Goal: Transaction & Acquisition: Subscribe to service/newsletter

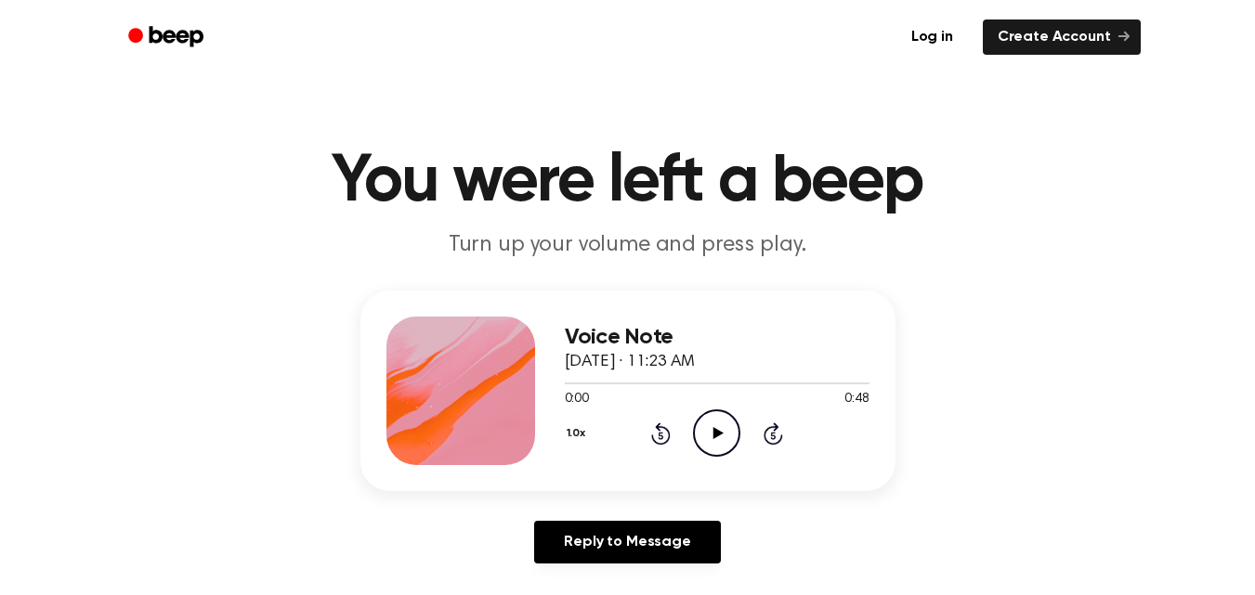
click at [717, 436] on icon at bounding box center [718, 433] width 10 height 12
click at [717, 436] on icon "Pause Audio" at bounding box center [716, 433] width 47 height 47
click at [569, 383] on div at bounding box center [645, 384] width 161 height 2
click at [720, 431] on icon "Play Audio" at bounding box center [716, 433] width 47 height 47
click at [648, 384] on div at bounding box center [635, 384] width 141 height 2
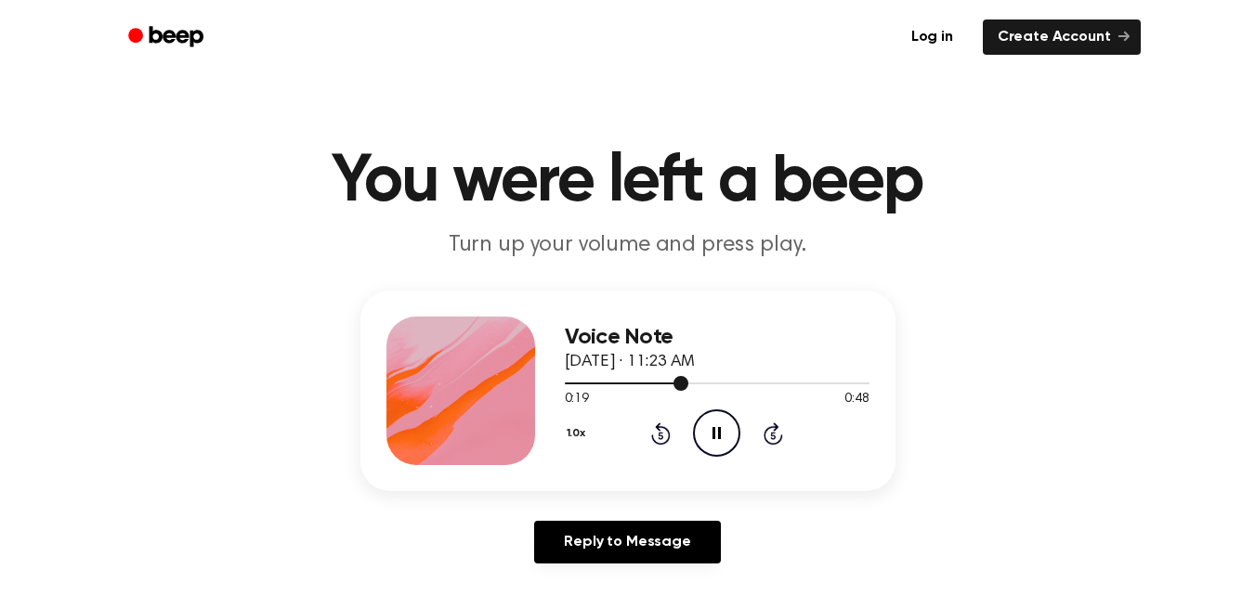
click at [645, 383] on div at bounding box center [627, 384] width 124 height 2
click at [716, 429] on icon "Pause Audio" at bounding box center [716, 433] width 47 height 47
click at [571, 383] on div at bounding box center [625, 384] width 121 height 2
click at [707, 423] on icon "Play Audio" at bounding box center [716, 433] width 47 height 47
click at [647, 383] on div at bounding box center [638, 384] width 147 height 2
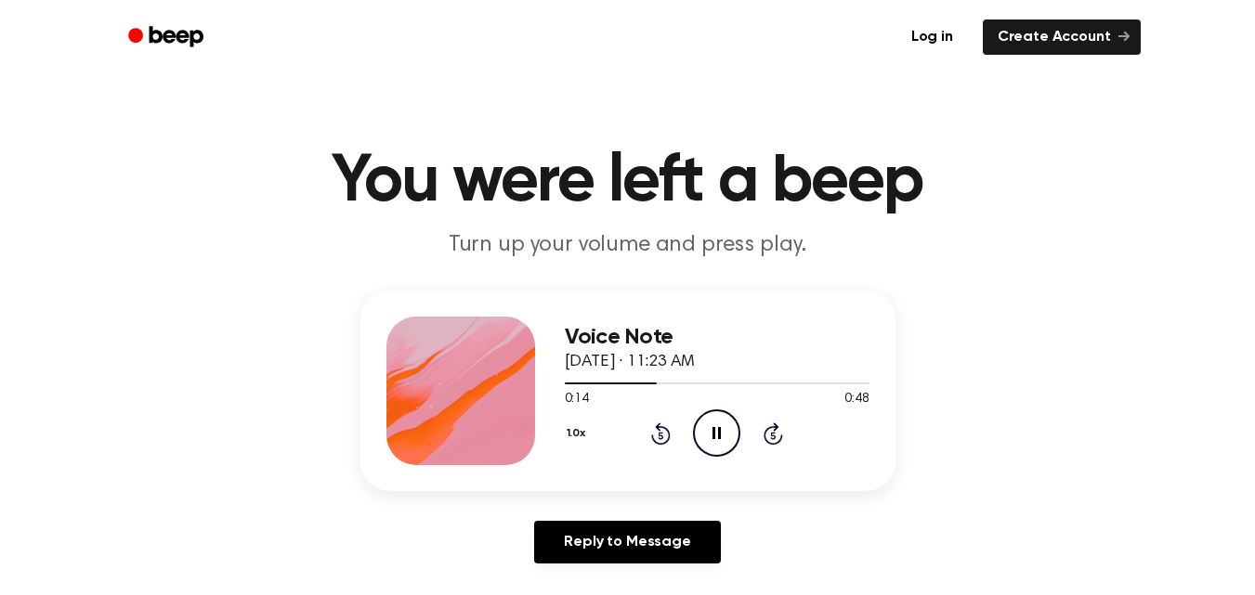
click at [725, 429] on icon "Pause Audio" at bounding box center [716, 433] width 47 height 47
click at [628, 384] on div at bounding box center [613, 384] width 96 height 2
click at [713, 429] on icon at bounding box center [718, 433] width 10 height 12
click at [713, 429] on icon at bounding box center [716, 433] width 8 height 12
click at [641, 380] on div at bounding box center [717, 382] width 305 height 15
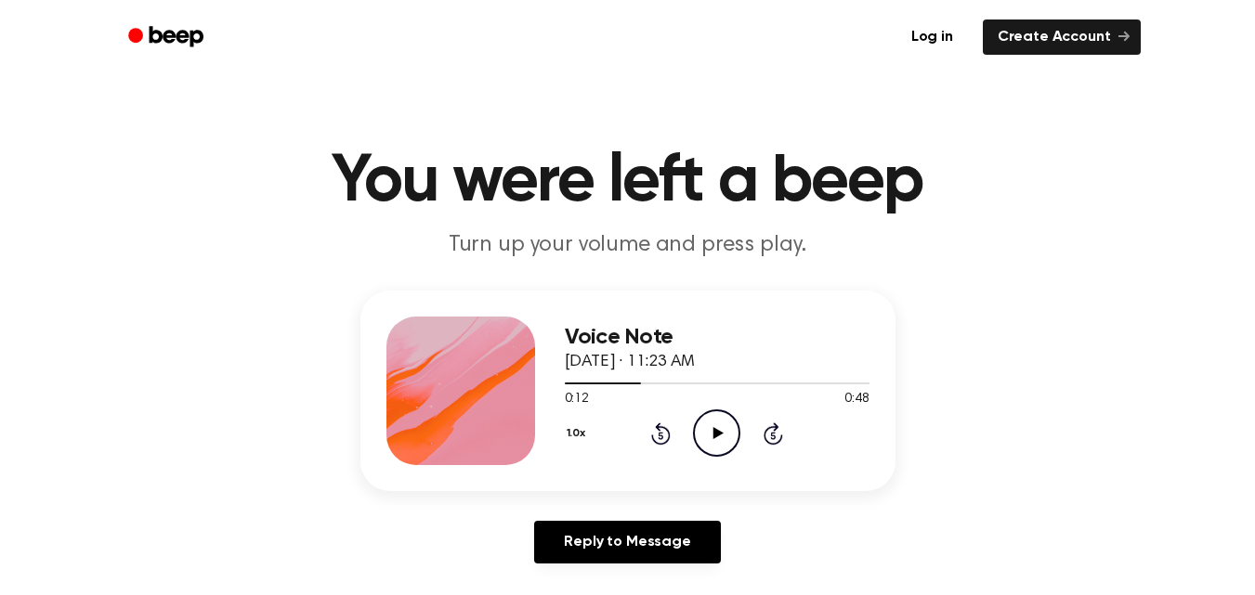
click at [717, 434] on icon at bounding box center [718, 433] width 10 height 12
click at [717, 434] on icon "Pause Audio" at bounding box center [716, 433] width 47 height 47
click at [651, 383] on div at bounding box center [633, 384] width 137 height 2
click at [713, 433] on icon at bounding box center [718, 433] width 10 height 12
click at [713, 433] on icon at bounding box center [716, 433] width 8 height 12
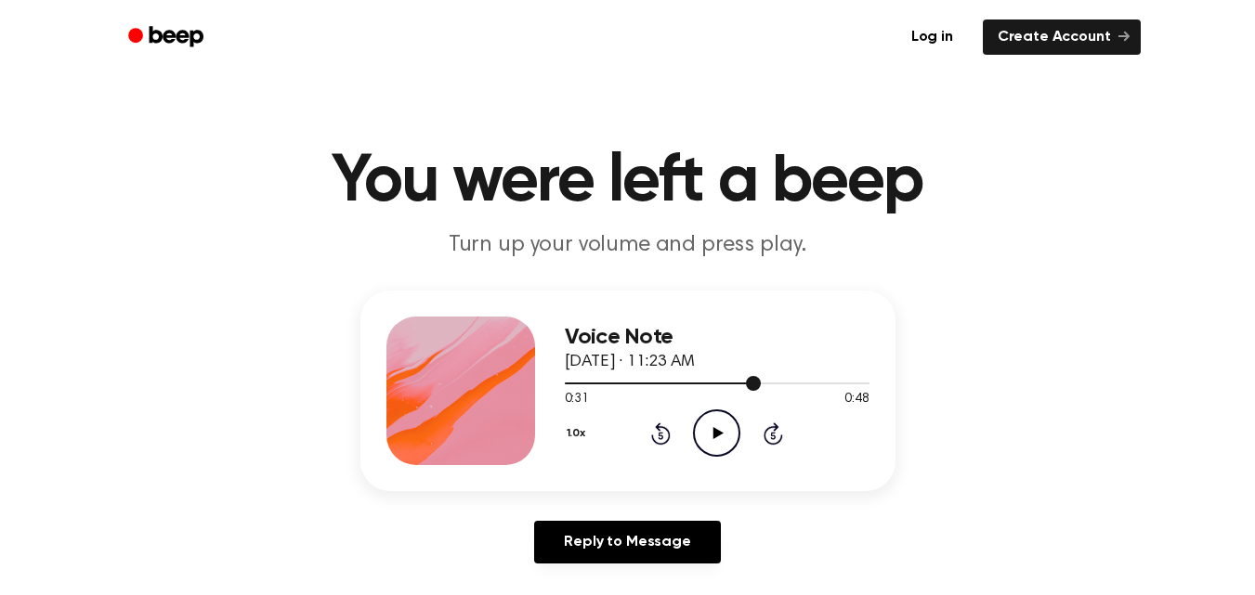
click at [655, 384] on div at bounding box center [717, 382] width 305 height 15
click at [720, 438] on icon "Play Audio" at bounding box center [716, 433] width 47 height 47
click at [657, 384] on div at bounding box center [644, 384] width 158 height 2
click at [709, 424] on icon "Pause Audio" at bounding box center [716, 433] width 47 height 47
click at [639, 378] on div at bounding box center [717, 382] width 305 height 15
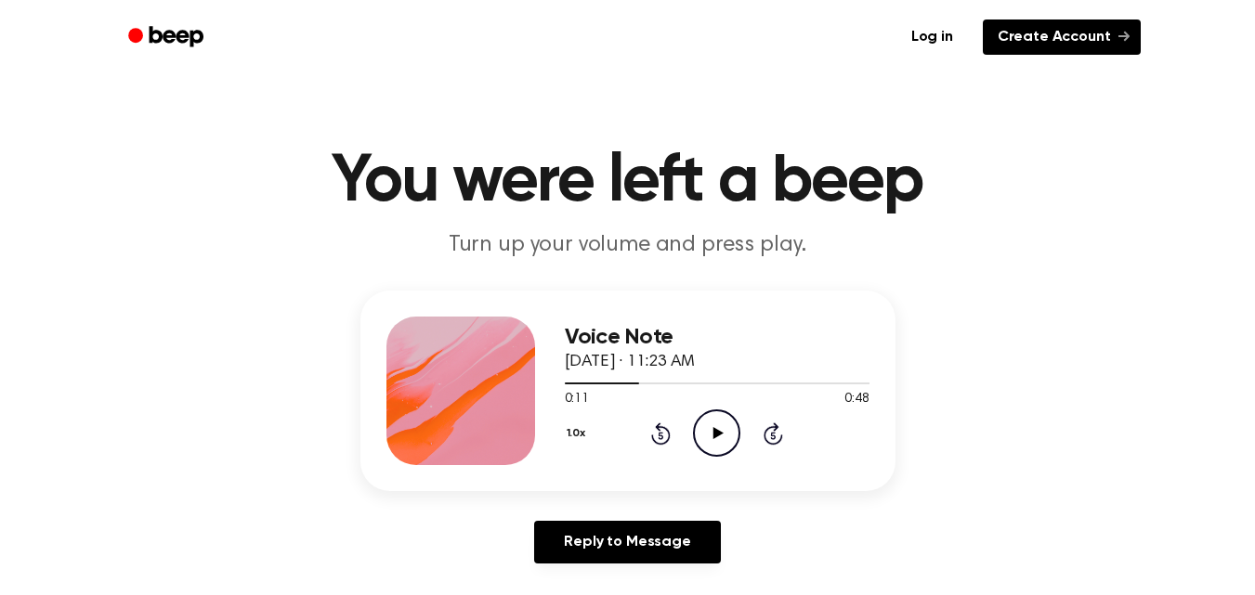
click at [1073, 35] on link "Create Account" at bounding box center [1062, 37] width 158 height 35
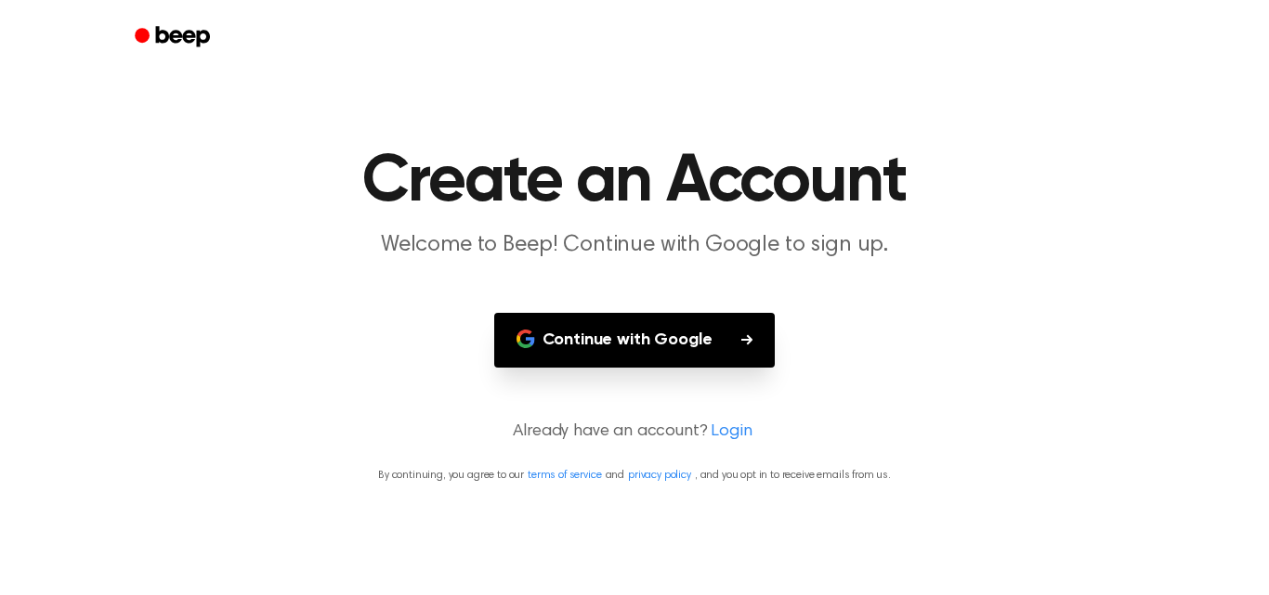
click at [665, 339] on button "Continue with Google" at bounding box center [634, 340] width 281 height 55
click at [619, 336] on button "Continue with Google" at bounding box center [634, 340] width 281 height 55
click at [166, 40] on icon "Beep" at bounding box center [183, 36] width 54 height 20
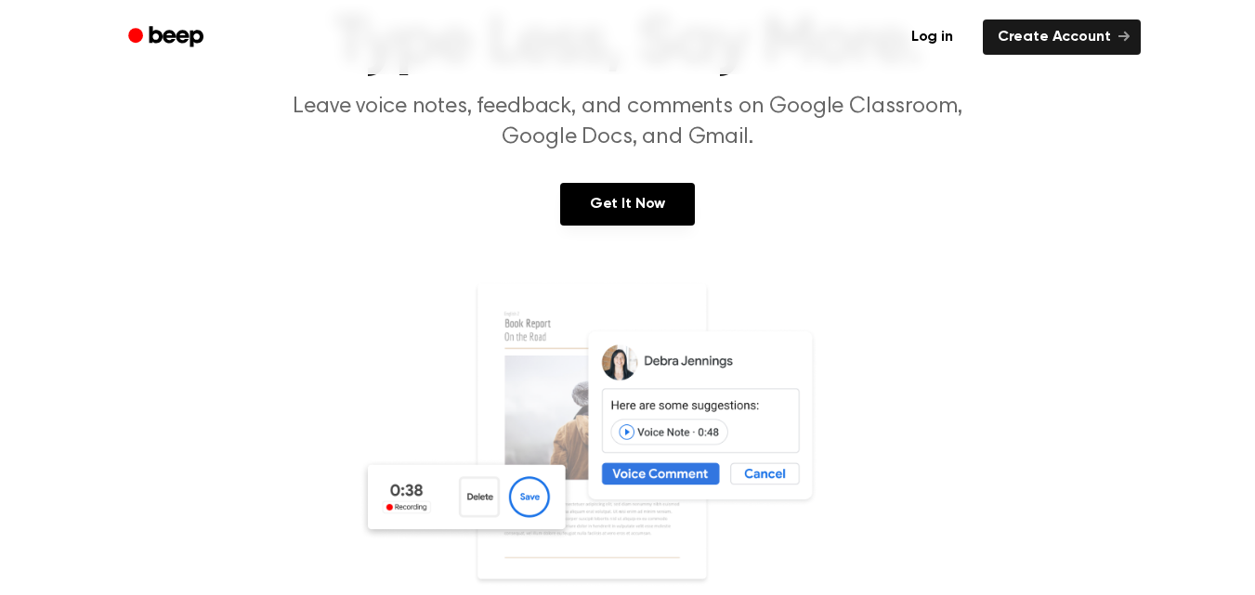
scroll to position [139, 0]
click at [765, 418] on img at bounding box center [627, 458] width 539 height 357
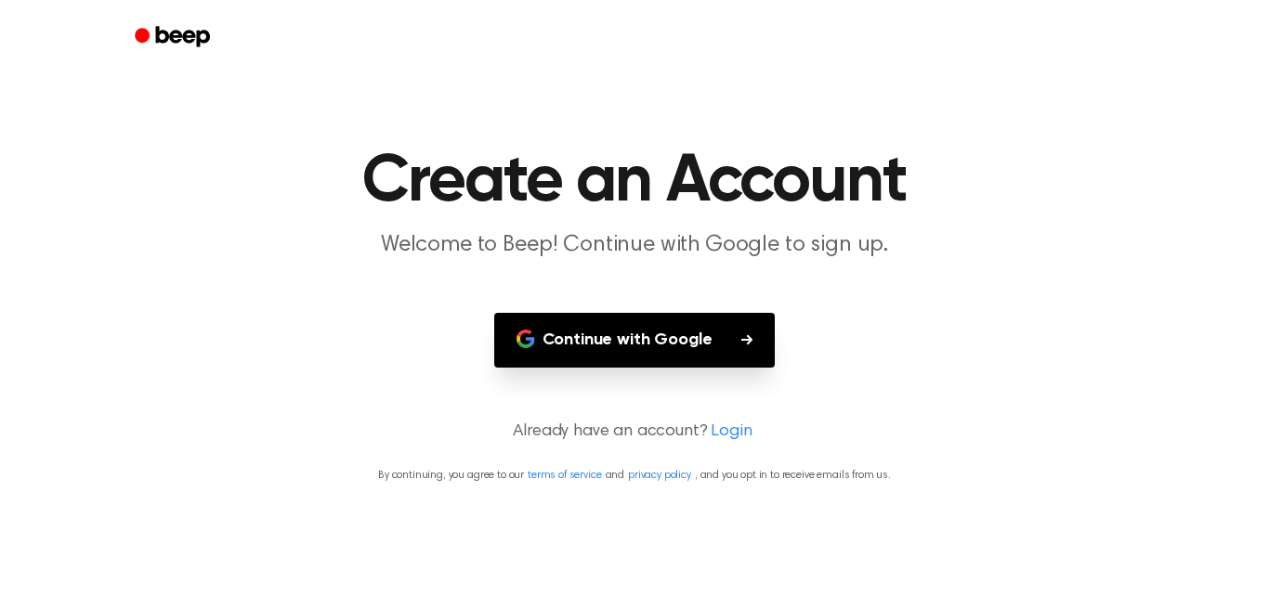
click at [193, 40] on icon "Beep" at bounding box center [183, 36] width 54 height 20
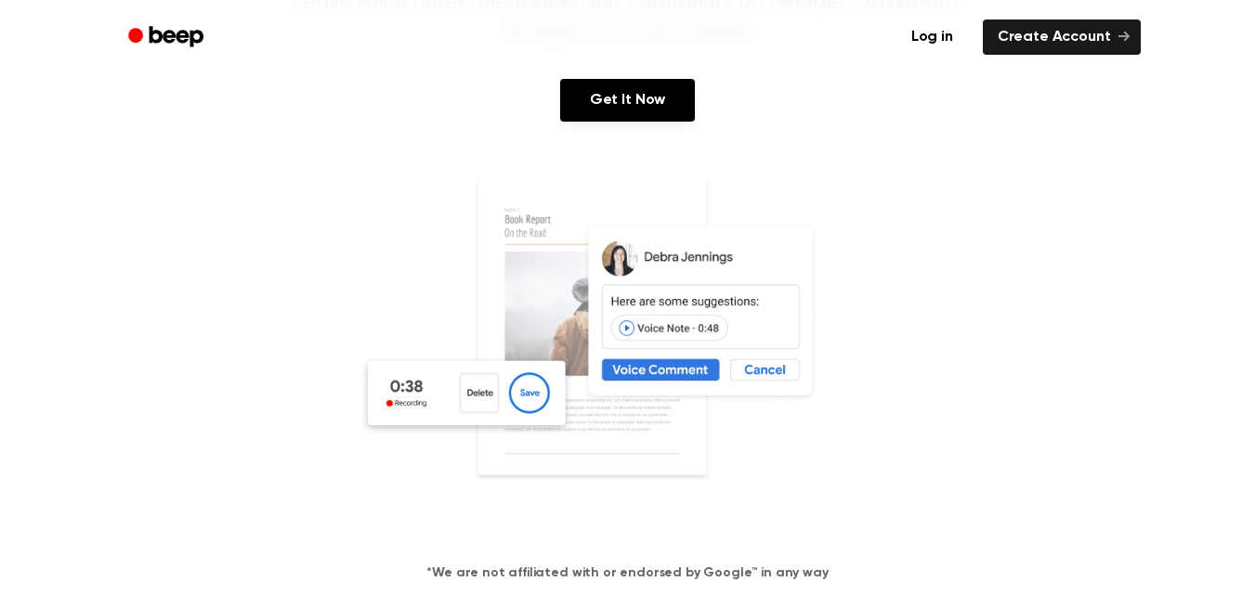
scroll to position [243, 0]
click at [537, 401] on img at bounding box center [627, 354] width 539 height 357
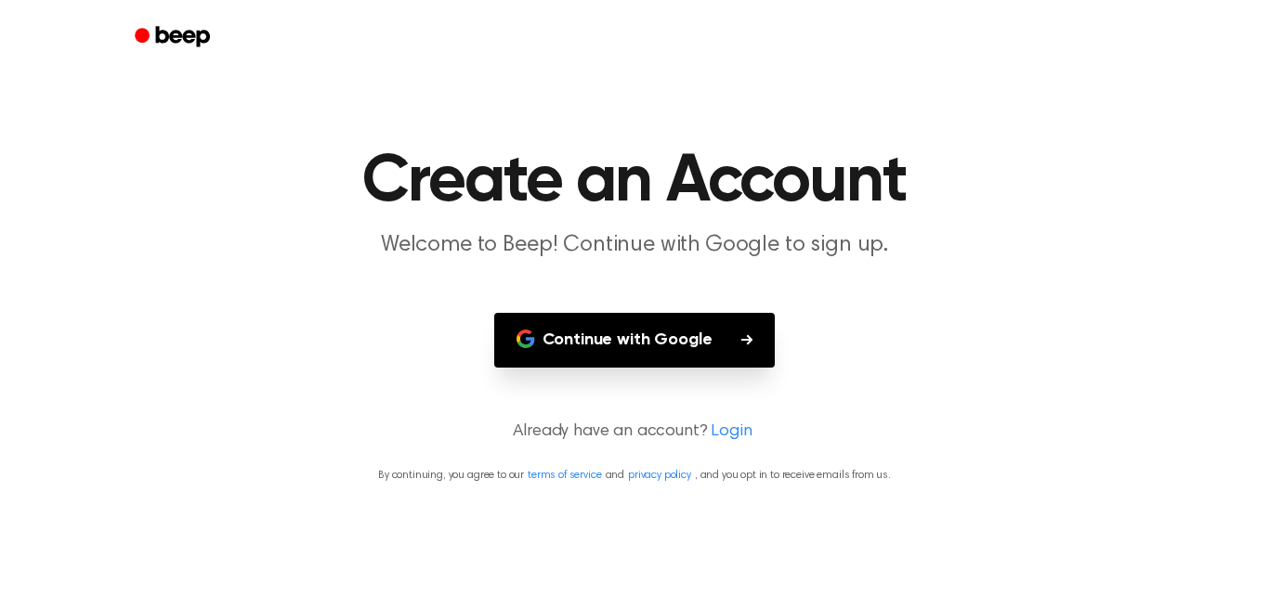
click at [625, 340] on button "Continue with Google" at bounding box center [634, 340] width 281 height 55
click at [729, 433] on link "Login" at bounding box center [730, 432] width 41 height 25
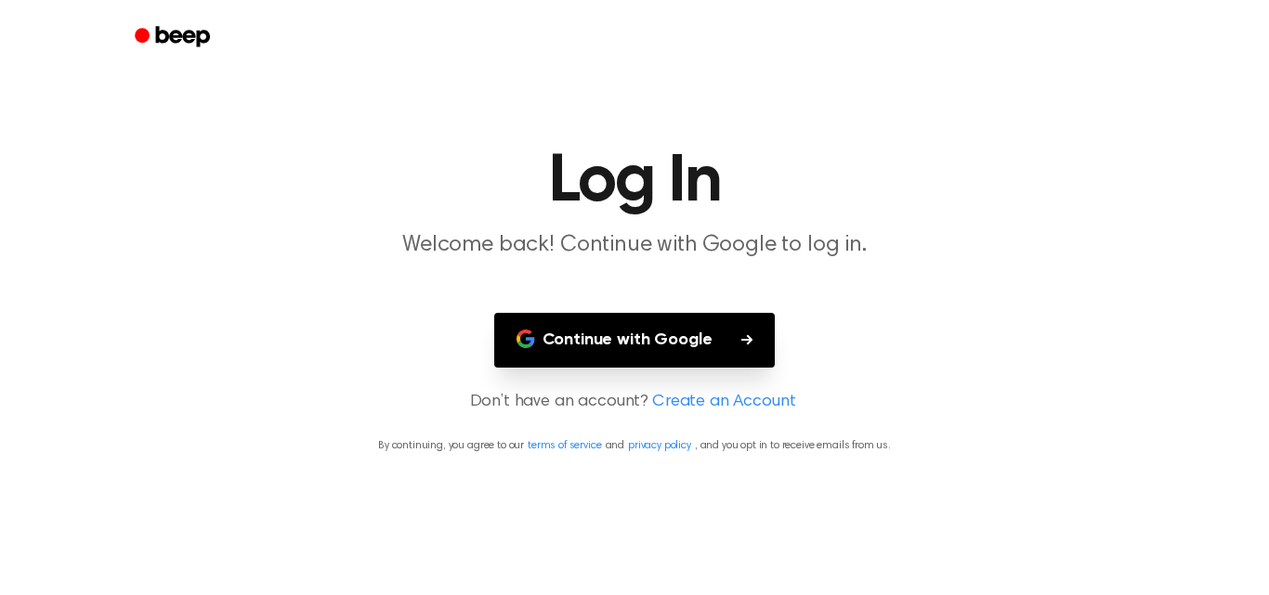
click at [712, 397] on link "Create an Account" at bounding box center [723, 402] width 143 height 25
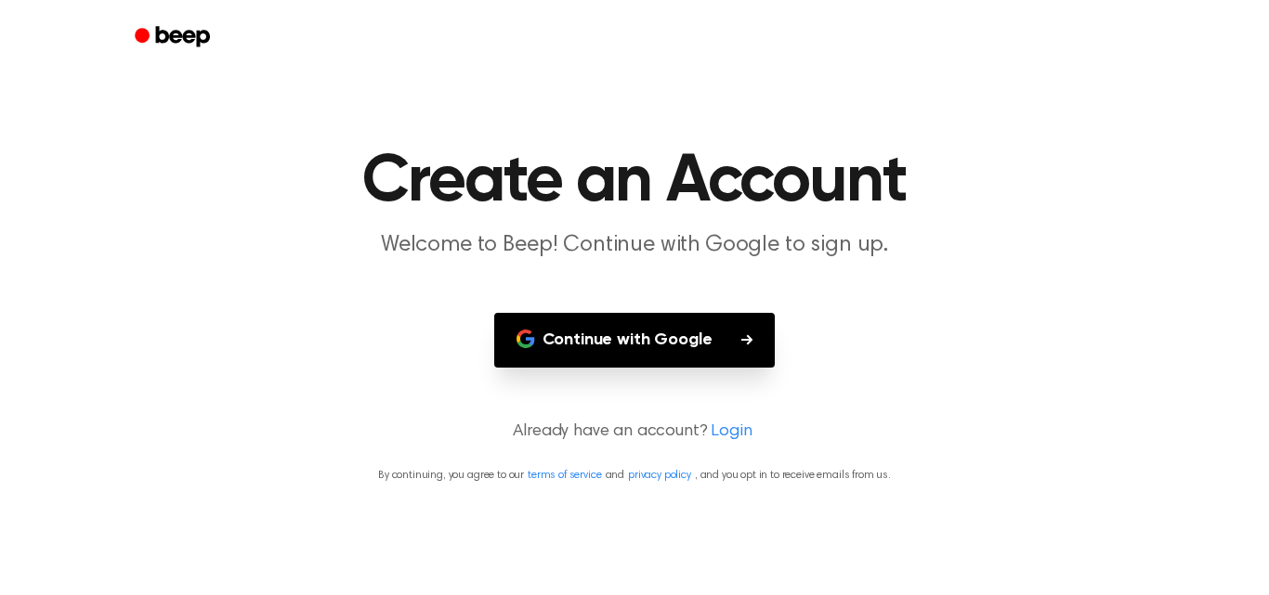
click at [617, 335] on button "Continue with Google" at bounding box center [634, 340] width 281 height 55
click at [603, 250] on p "Welcome to Beep! Continue with Google to sign up." at bounding box center [634, 245] width 713 height 31
click at [670, 438] on p "Already have an account? Login" at bounding box center [634, 432] width 1224 height 25
click at [637, 353] on button "Continue with Google" at bounding box center [634, 340] width 281 height 55
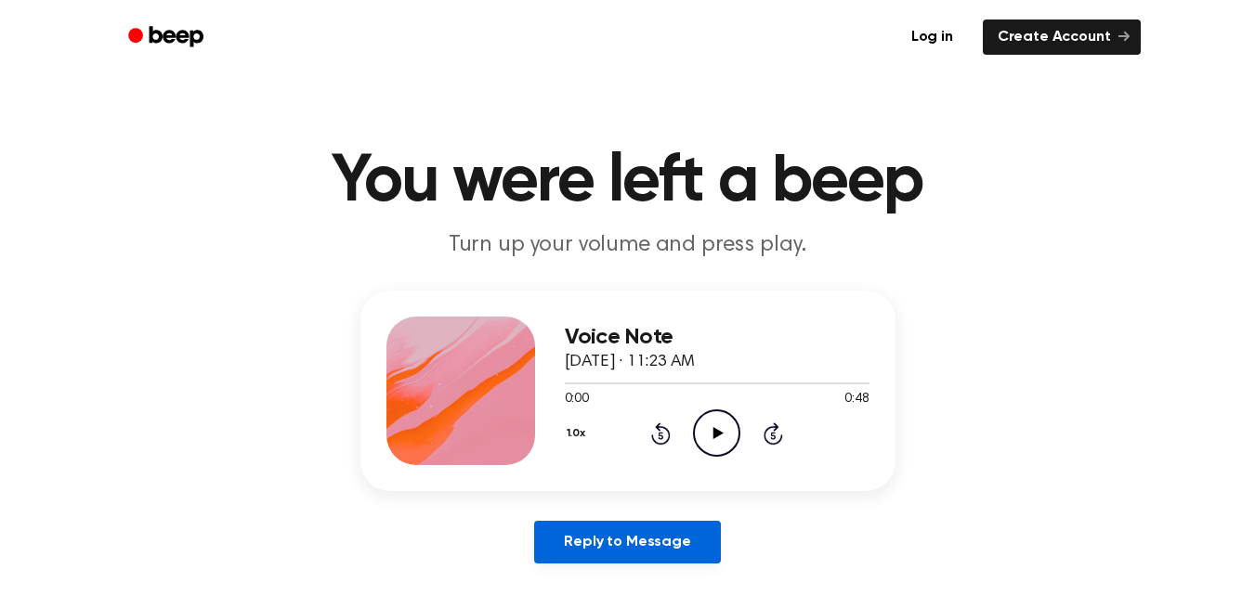
click at [627, 532] on link "Reply to Message" at bounding box center [627, 542] width 186 height 43
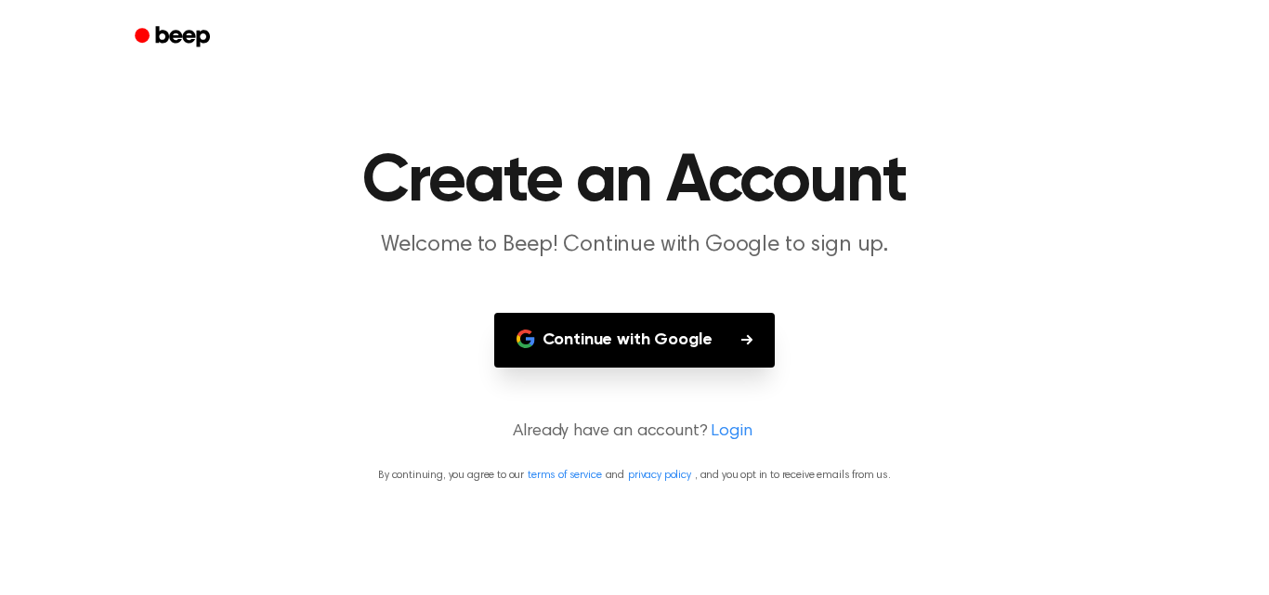
click at [599, 335] on button "Continue with Google" at bounding box center [634, 340] width 281 height 55
click at [592, 349] on button "Continue with Google" at bounding box center [634, 340] width 281 height 55
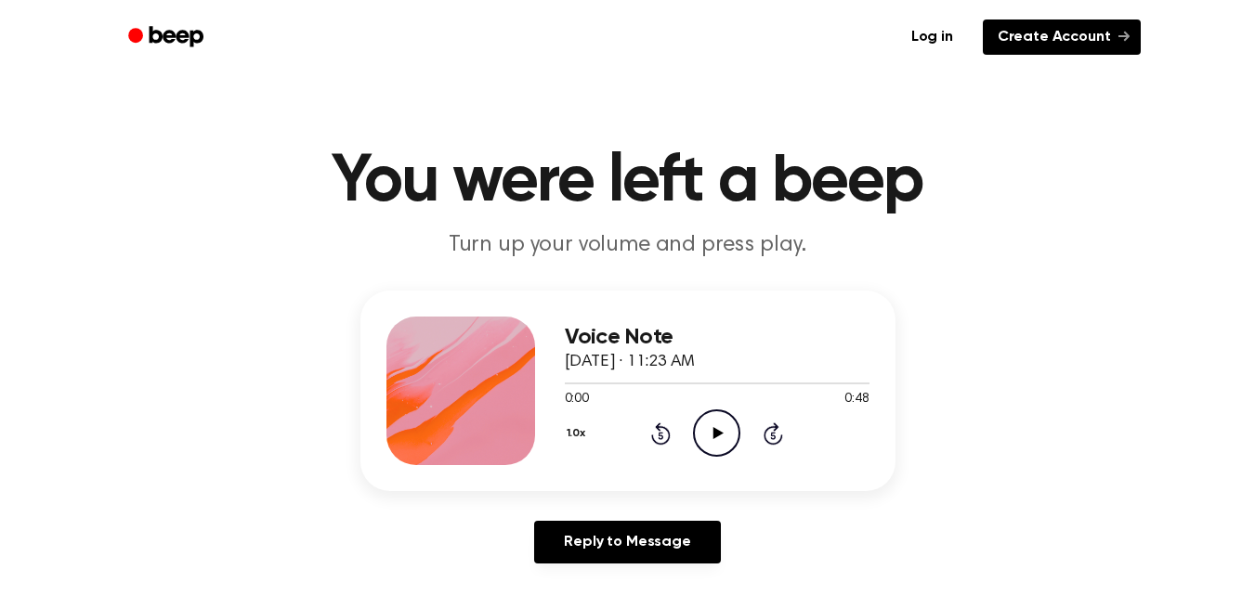
click at [1056, 32] on link "Create Account" at bounding box center [1062, 37] width 158 height 35
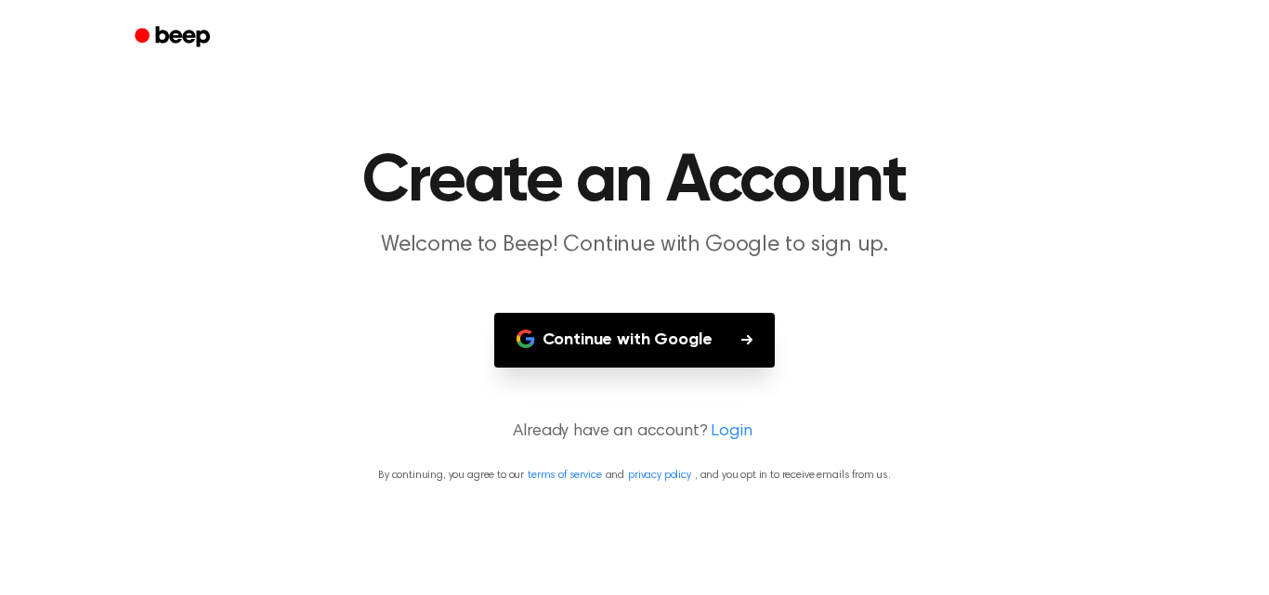
click at [646, 348] on button "Continue with Google" at bounding box center [634, 340] width 281 height 55
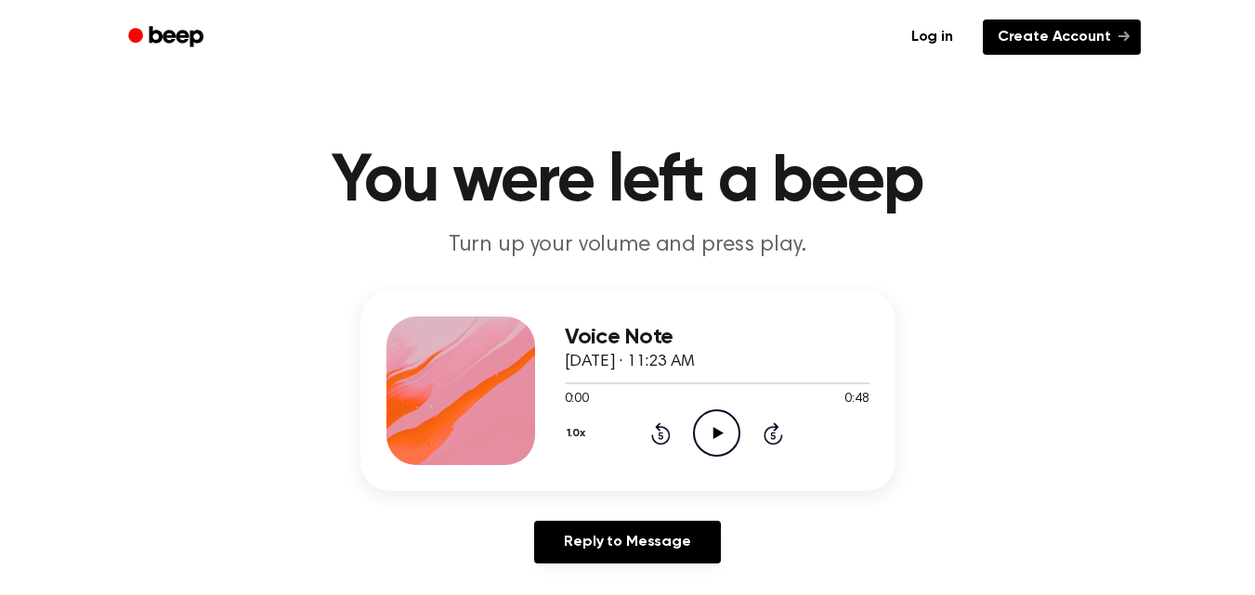
click at [1042, 33] on link "Create Account" at bounding box center [1062, 37] width 158 height 35
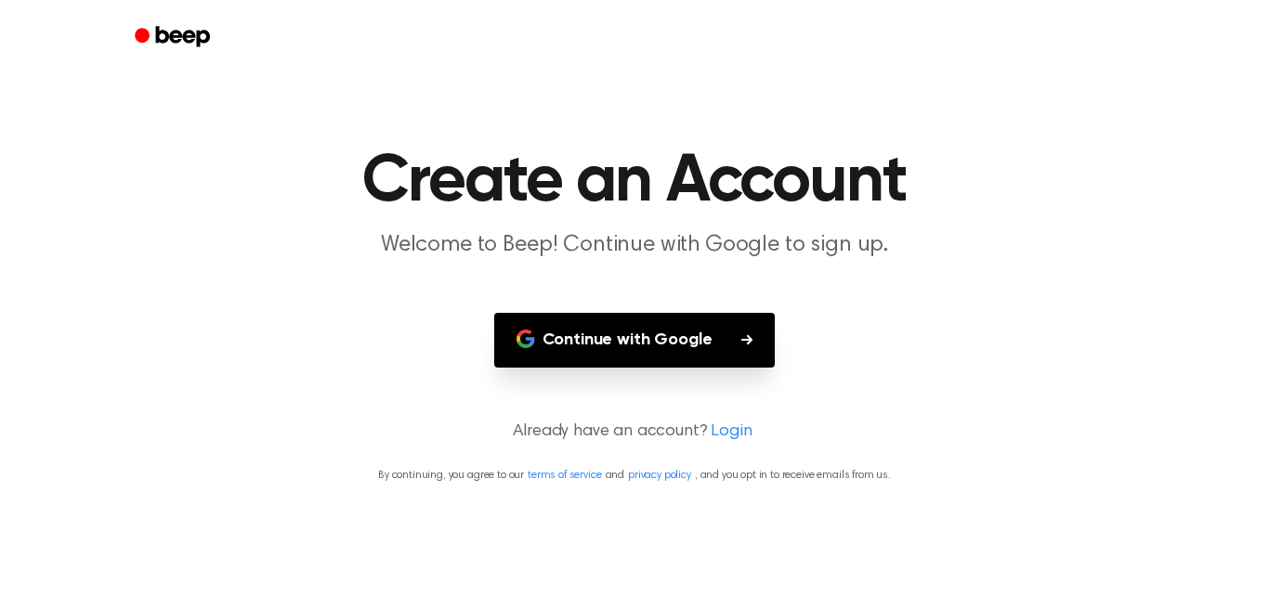
click at [652, 343] on button "Continue with Google" at bounding box center [634, 340] width 281 height 55
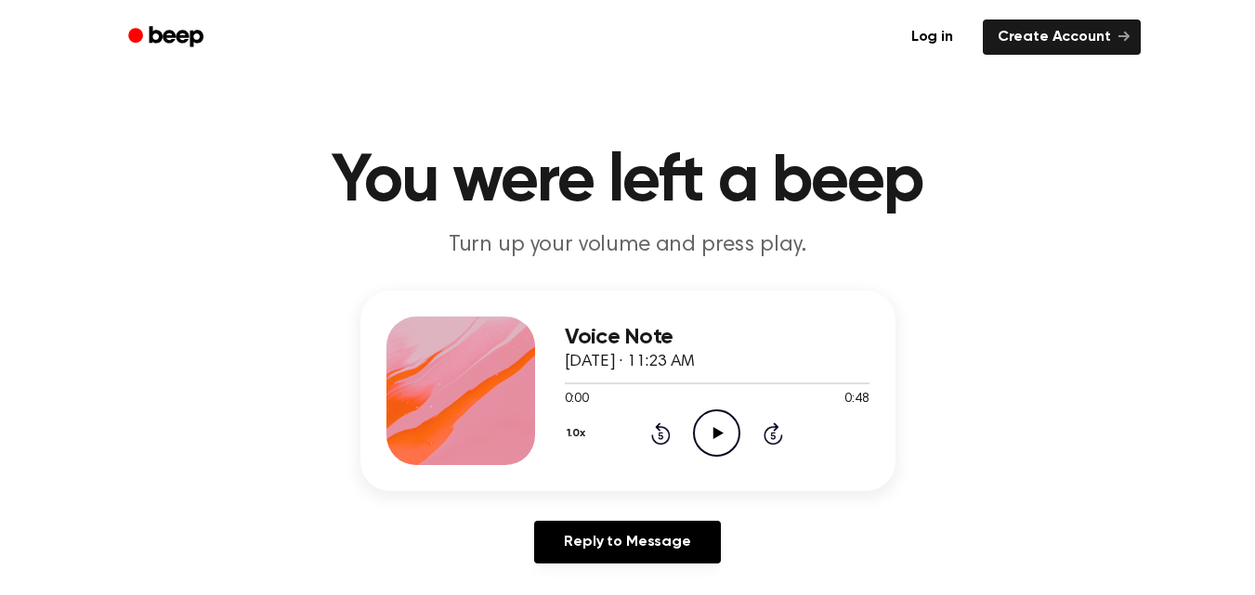
click at [697, 427] on icon "Play Audio" at bounding box center [716, 433] width 47 height 47
click at [931, 36] on link "Log in" at bounding box center [931, 37] width 79 height 43
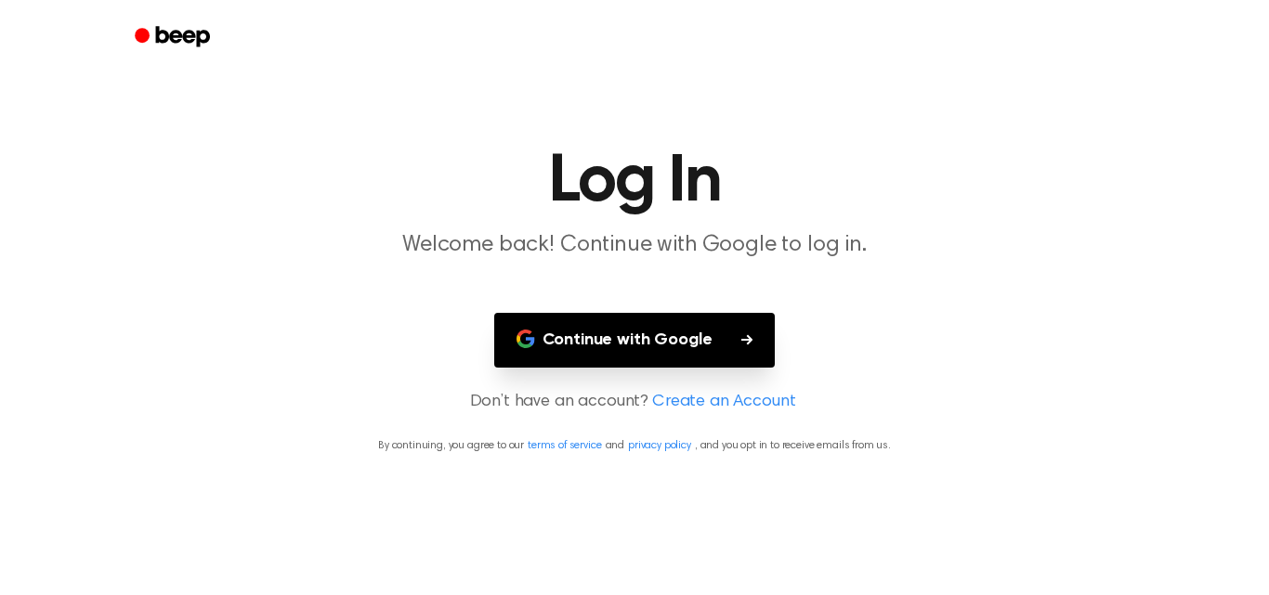
click at [675, 361] on button "Continue with Google" at bounding box center [634, 340] width 281 height 55
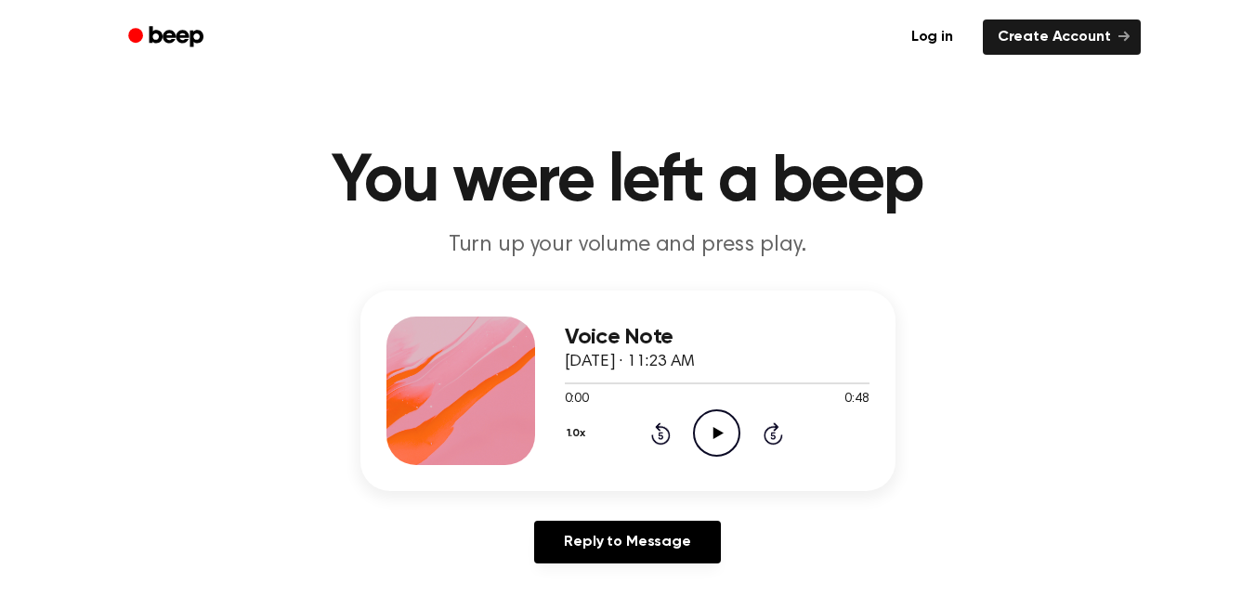
click at [714, 439] on icon "Play Audio" at bounding box center [716, 433] width 47 height 47
click at [714, 439] on icon at bounding box center [716, 433] width 8 height 12
click at [1039, 34] on link "Create Account" at bounding box center [1062, 37] width 158 height 35
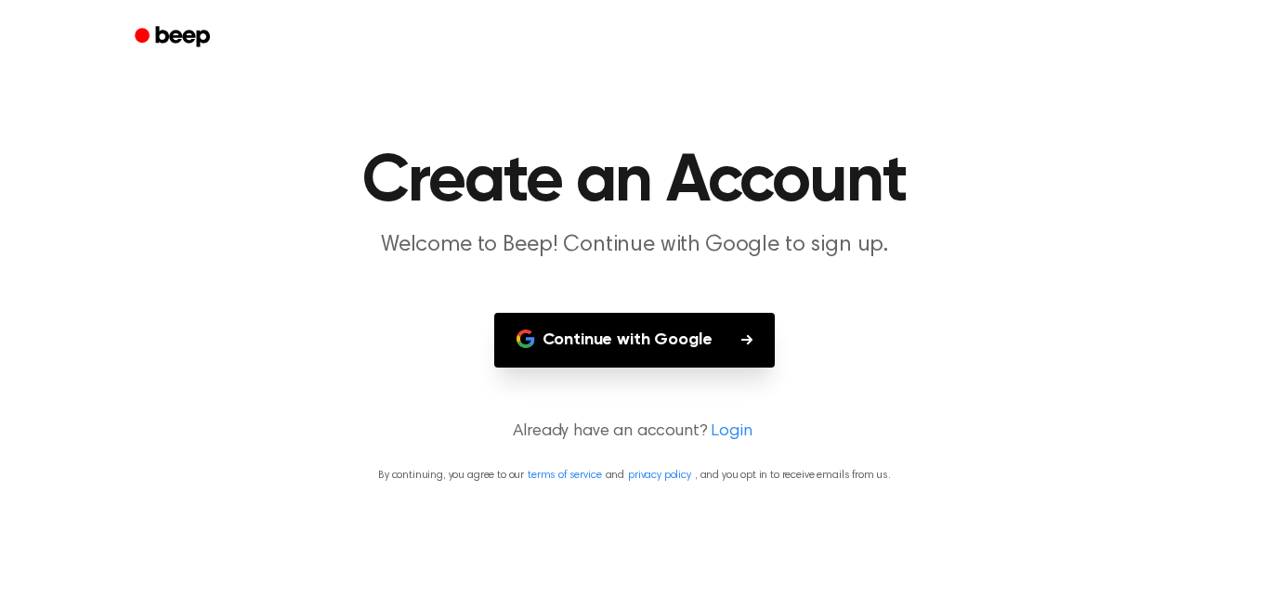
click at [654, 340] on button "Continue with Google" at bounding box center [634, 340] width 281 height 55
click at [705, 348] on button "Continue with Google" at bounding box center [634, 340] width 281 height 55
click at [316, 338] on main "Create an Account Welcome to Beep! Continue with Google to sign up. Continue wi…" at bounding box center [634, 297] width 1269 height 595
